Goal: Information Seeking & Learning: Check status

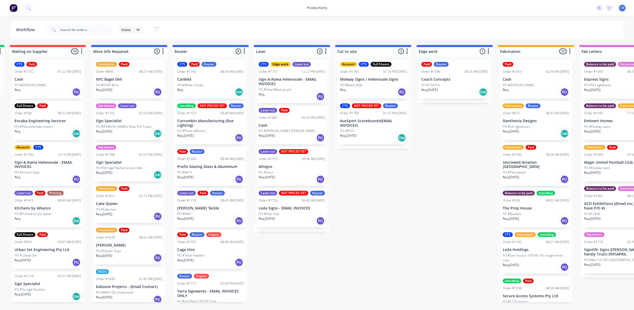
scroll to position [101, 0]
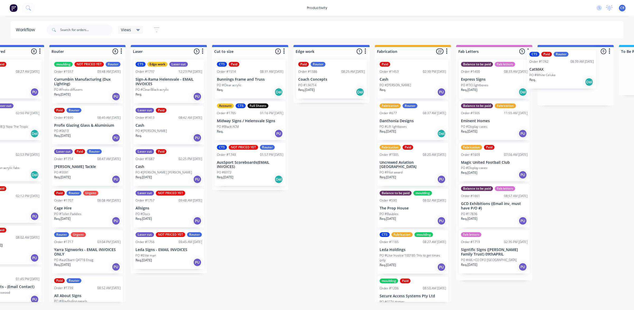
scroll to position [0, 330]
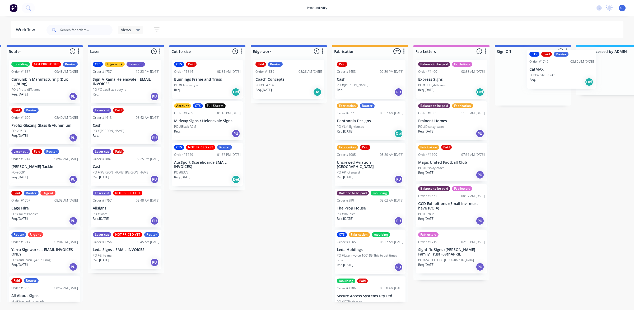
drag, startPoint x: 359, startPoint y: 85, endPoint x: 556, endPoint y: 74, distance: 197.9
click at [556, 74] on div "Submitted 0 Sort By Created date Required date Order number Customer name Most …" at bounding box center [298, 173] width 1264 height 257
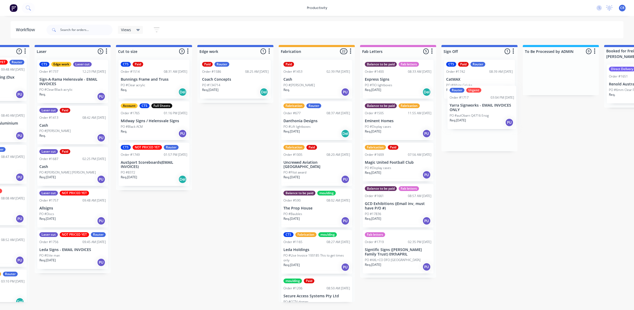
scroll to position [0, 386]
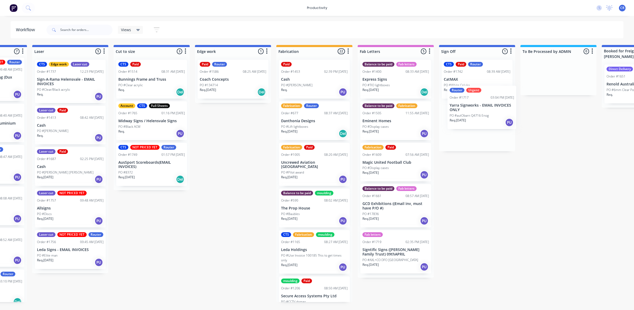
drag, startPoint x: 227, startPoint y: 254, endPoint x: 470, endPoint y: 104, distance: 285.7
click at [470, 104] on div "Submitted 0 Sort By Created date Required date Order number Customer name Most …" at bounding box center [242, 173] width 1264 height 257
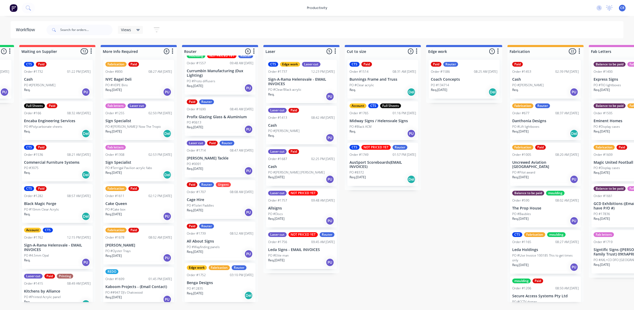
scroll to position [14, 0]
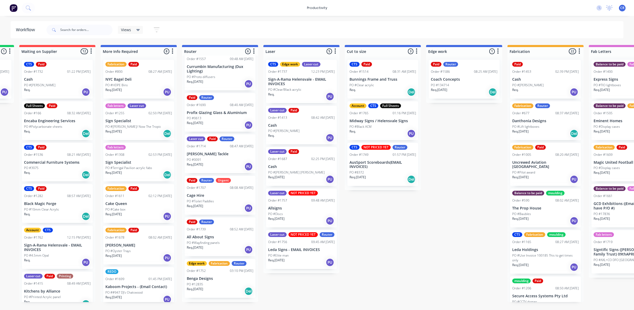
click at [210, 254] on div "Req. 01/10/25 PU" at bounding box center [220, 249] width 67 height 9
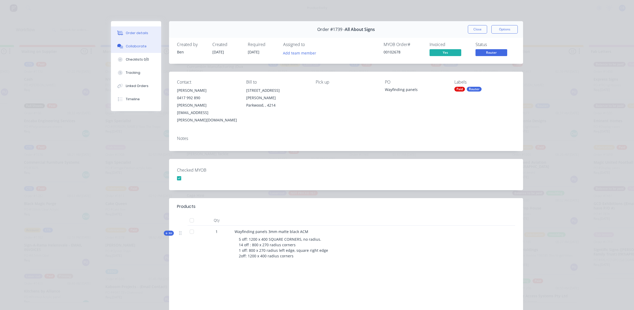
click at [140, 45] on div "Collaborate" at bounding box center [136, 46] width 21 height 5
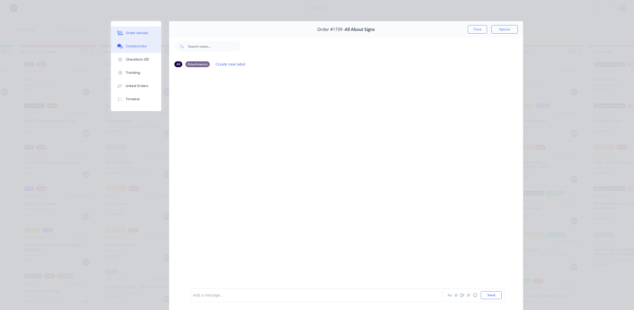
click at [140, 36] on button "Order details" at bounding box center [136, 32] width 50 height 13
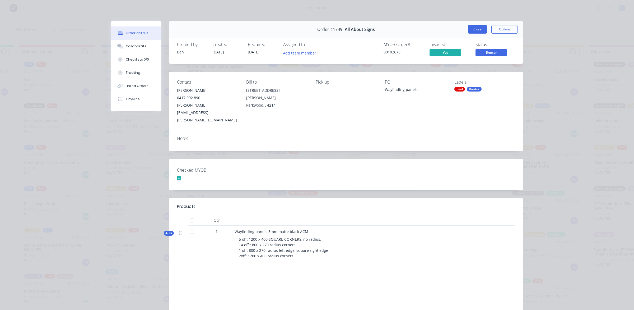
click at [476, 31] on button "Close" at bounding box center [477, 29] width 19 height 8
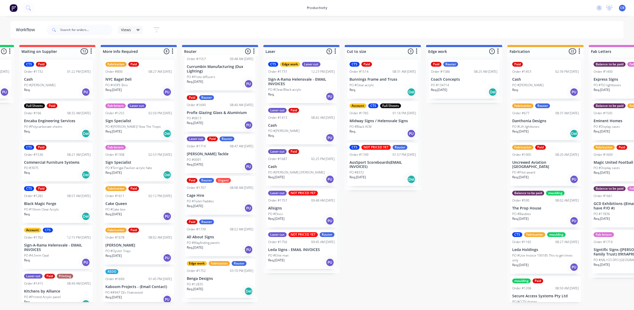
click at [287, 209] on p "Allsigns" at bounding box center [301, 208] width 67 height 4
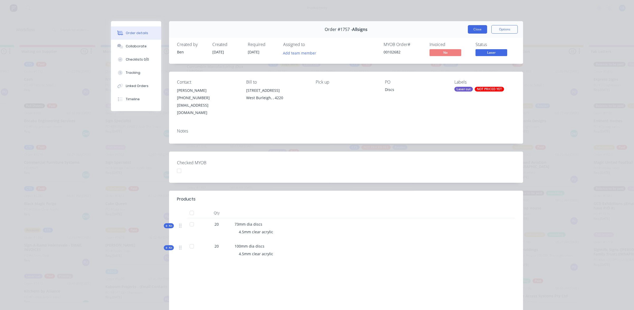
click at [475, 31] on button "Close" at bounding box center [477, 29] width 19 height 8
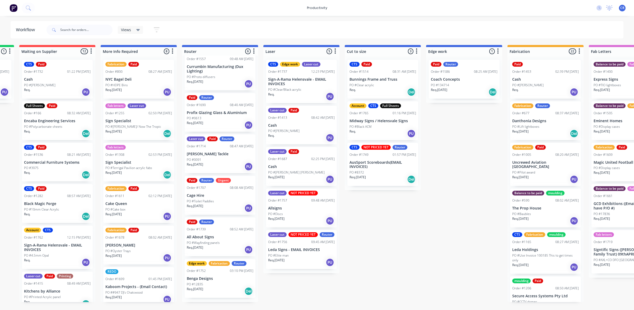
click at [440, 77] on p "Coach Concepts" at bounding box center [464, 79] width 67 height 4
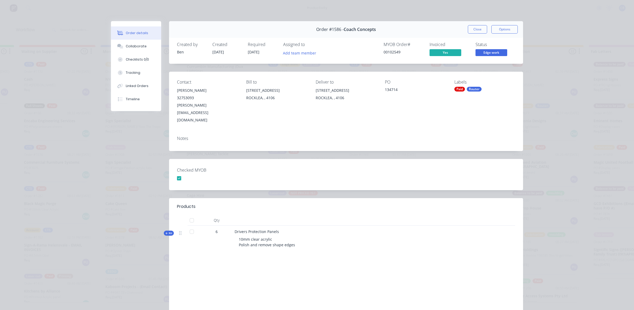
click at [477, 30] on button "Close" at bounding box center [477, 29] width 19 height 8
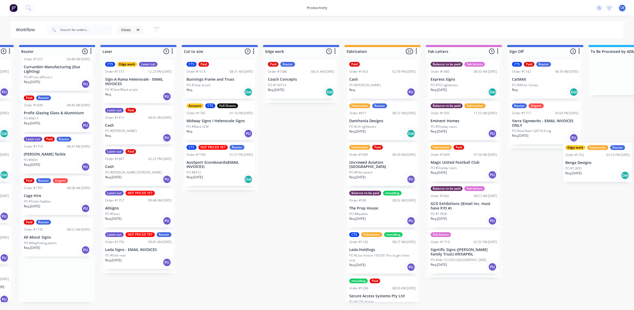
scroll to position [0, 324]
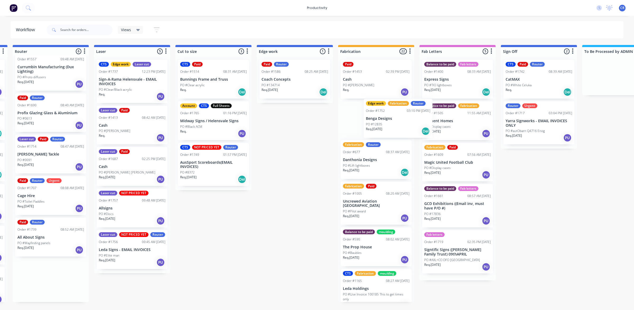
drag, startPoint x: 360, startPoint y: 280, endPoint x: 375, endPoint y: 113, distance: 167.6
click at [375, 113] on div "Submitted 0 Sort By Created date Required date Order number Customer name Most …" at bounding box center [304, 173] width 1264 height 257
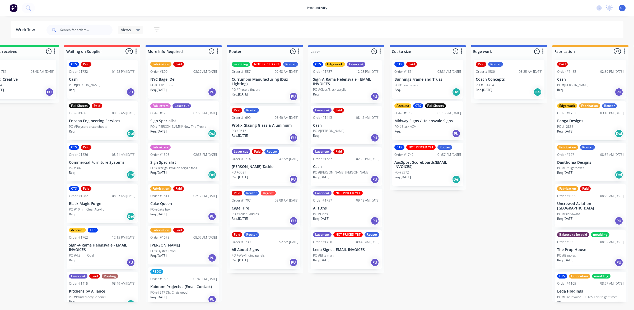
scroll to position [0, 60]
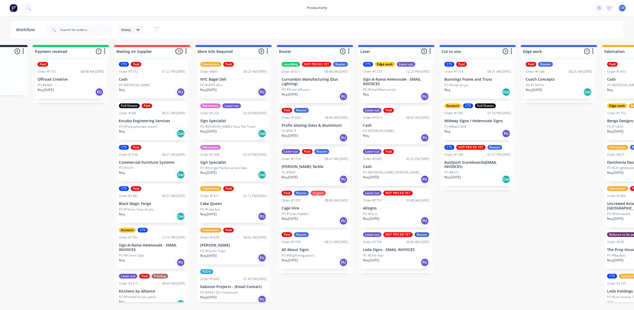
click at [313, 216] on div "Req. 29/09/25 PU" at bounding box center [315, 220] width 67 height 9
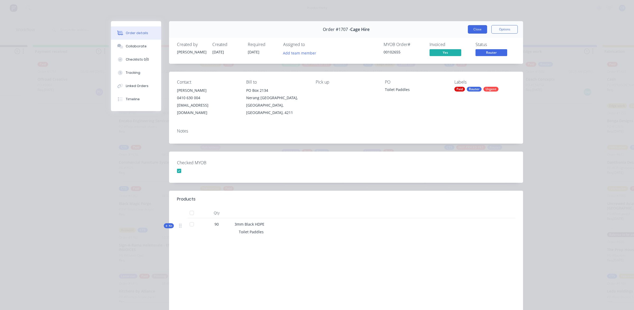
click at [476, 27] on button "Close" at bounding box center [477, 29] width 19 height 8
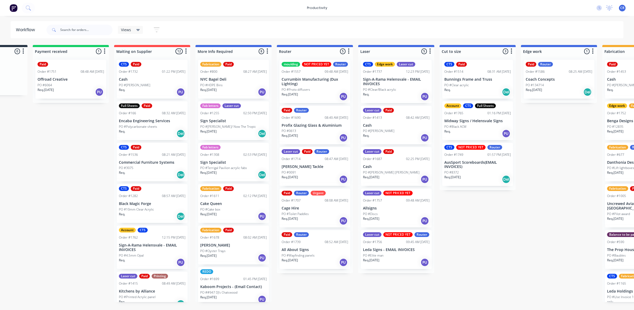
click at [390, 133] on div "Req. PU" at bounding box center [396, 137] width 67 height 9
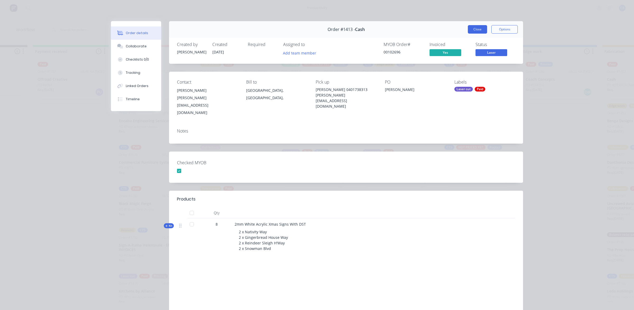
click at [474, 27] on button "Close" at bounding box center [477, 29] width 19 height 8
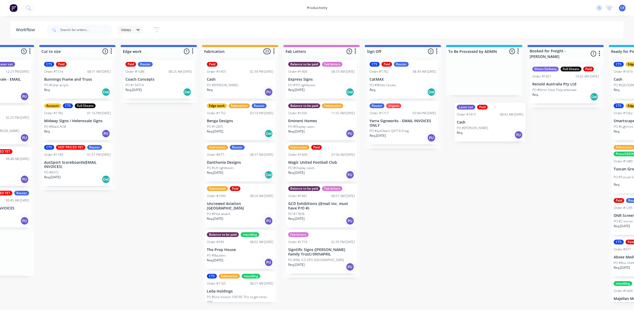
scroll to position [0, 461]
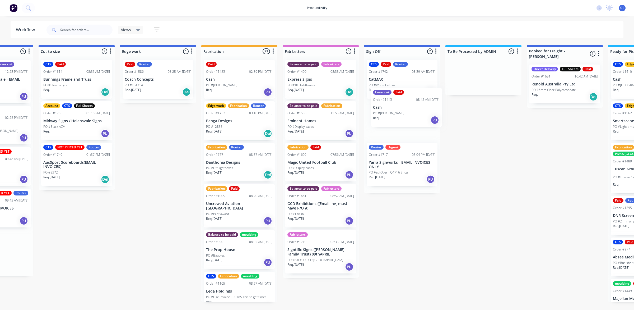
drag, startPoint x: 384, startPoint y: 135, endPoint x: 398, endPoint y: 116, distance: 22.9
click at [398, 116] on div "Submitted 0 Sort By Created date Required date Order number Customer name Most …" at bounding box center [167, 173] width 1264 height 257
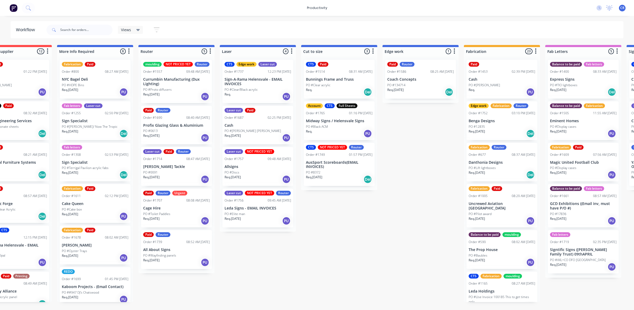
scroll to position [0, 197]
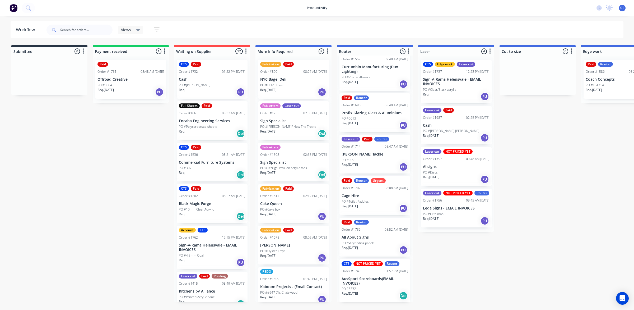
scroll to position [18, 0]
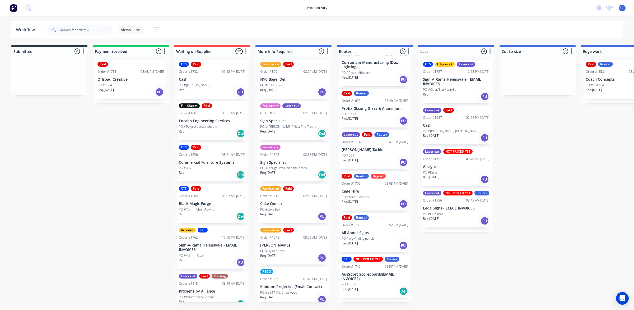
click at [452, 171] on div "PO #Discs" at bounding box center [456, 172] width 67 height 5
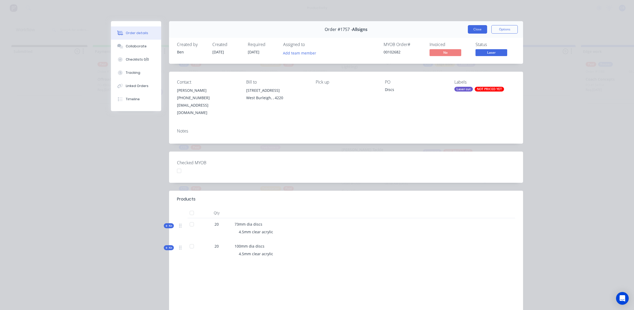
click at [474, 29] on button "Close" at bounding box center [477, 29] width 19 height 8
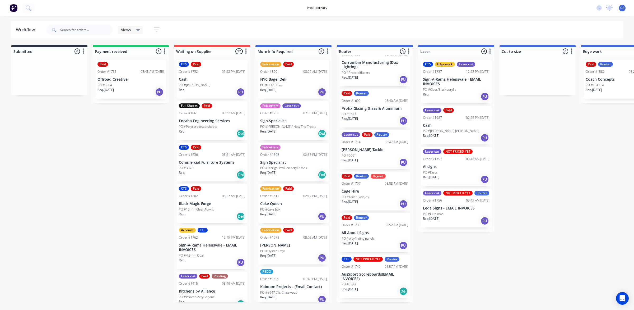
click at [464, 170] on div "PO #Discs" at bounding box center [456, 172] width 67 height 5
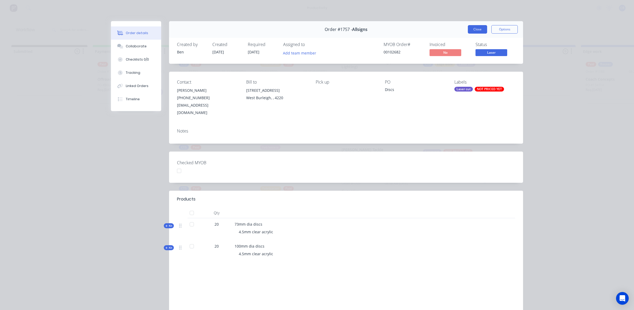
click at [472, 27] on button "Close" at bounding box center [477, 29] width 19 height 8
